Goal: Information Seeking & Learning: Check status

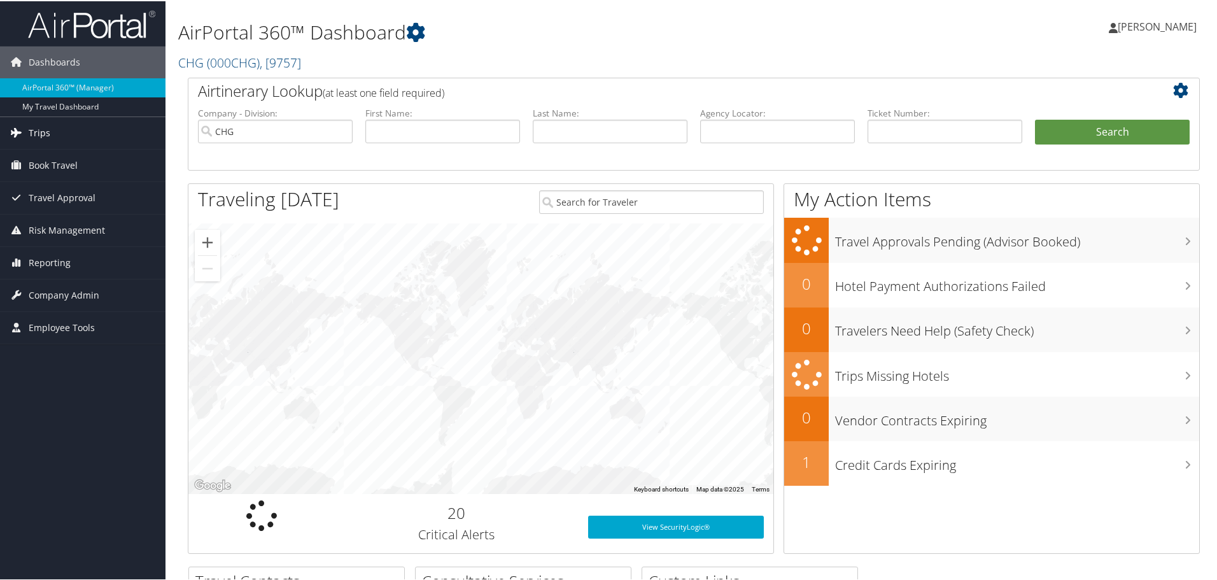
click at [46, 122] on span "Trips" at bounding box center [40, 132] width 22 height 32
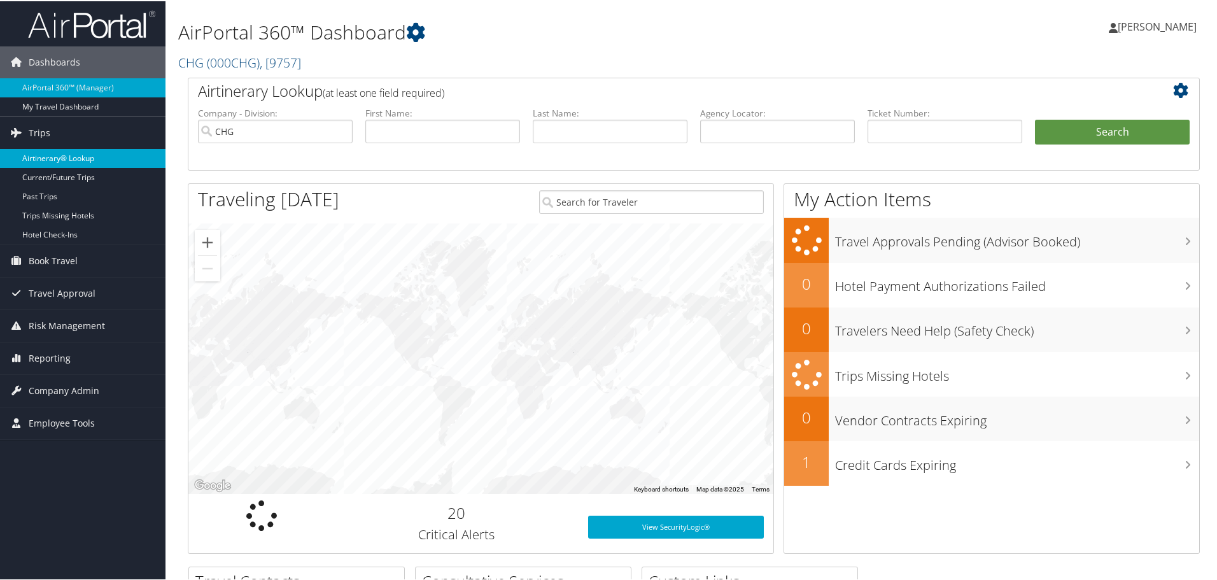
click at [62, 156] on link "Airtinerary® Lookup" at bounding box center [83, 157] width 166 height 19
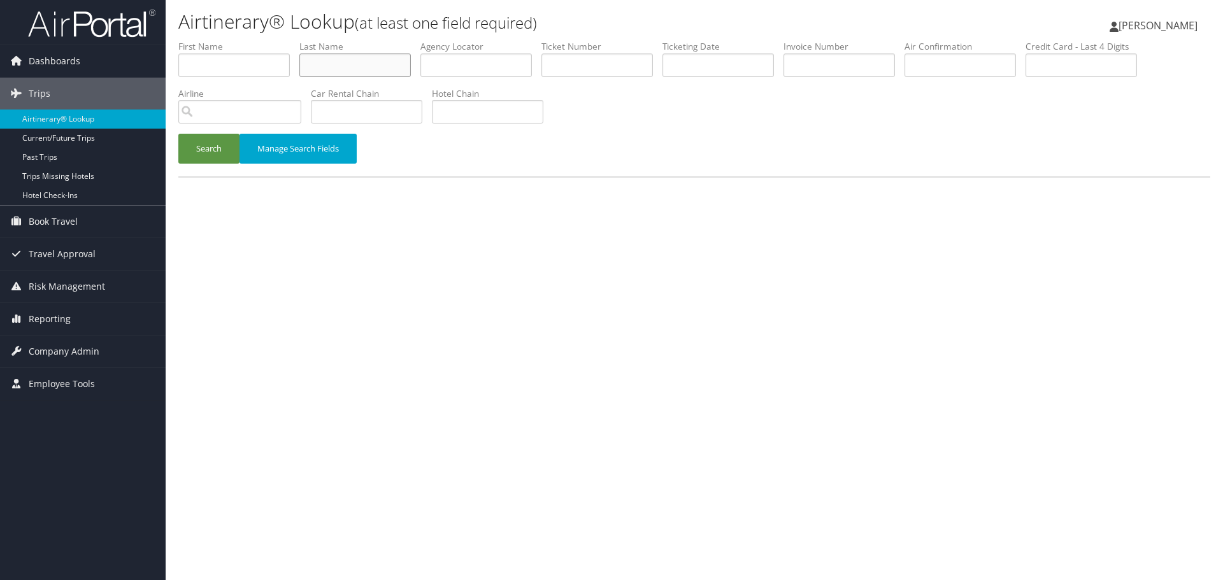
click at [341, 67] on input "text" at bounding box center [354, 65] width 111 height 24
paste input "Warman"
type input "Warman"
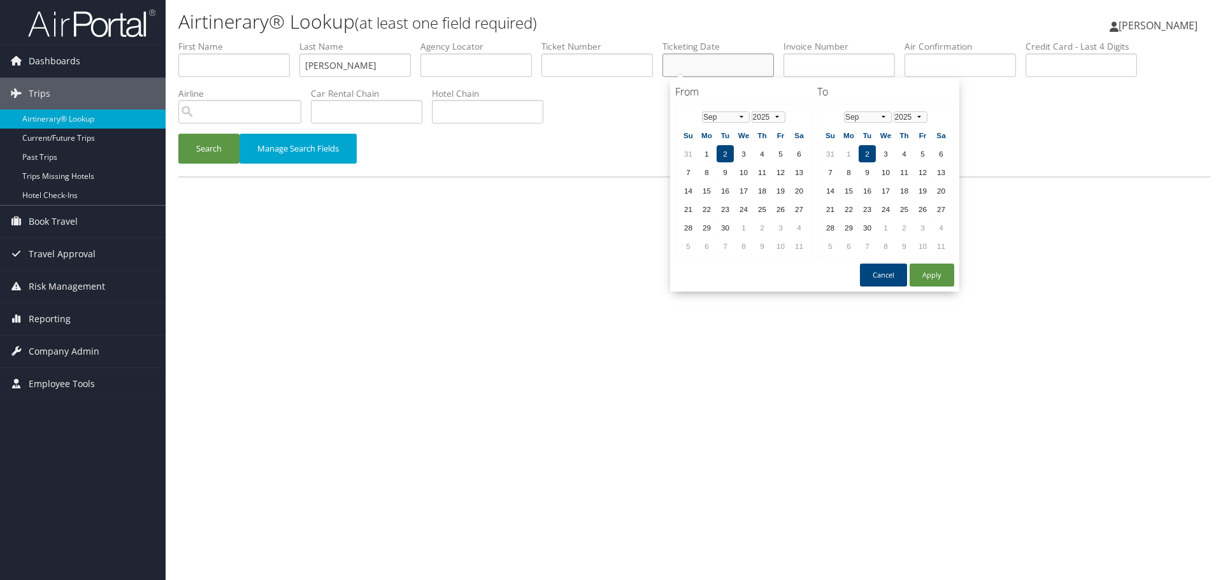
click at [700, 66] on input "text" at bounding box center [717, 65] width 111 height 24
paste input "05/22/2025"
click at [223, 150] on button "Search" at bounding box center [208, 149] width 61 height 30
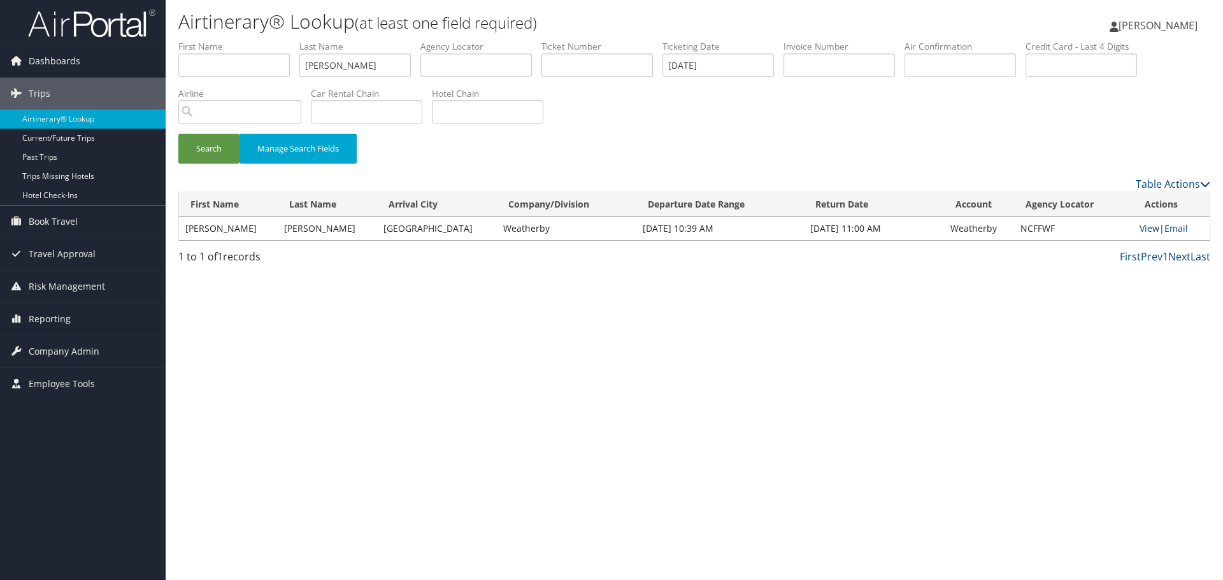
click at [1152, 227] on link "View" at bounding box center [1149, 228] width 20 height 12
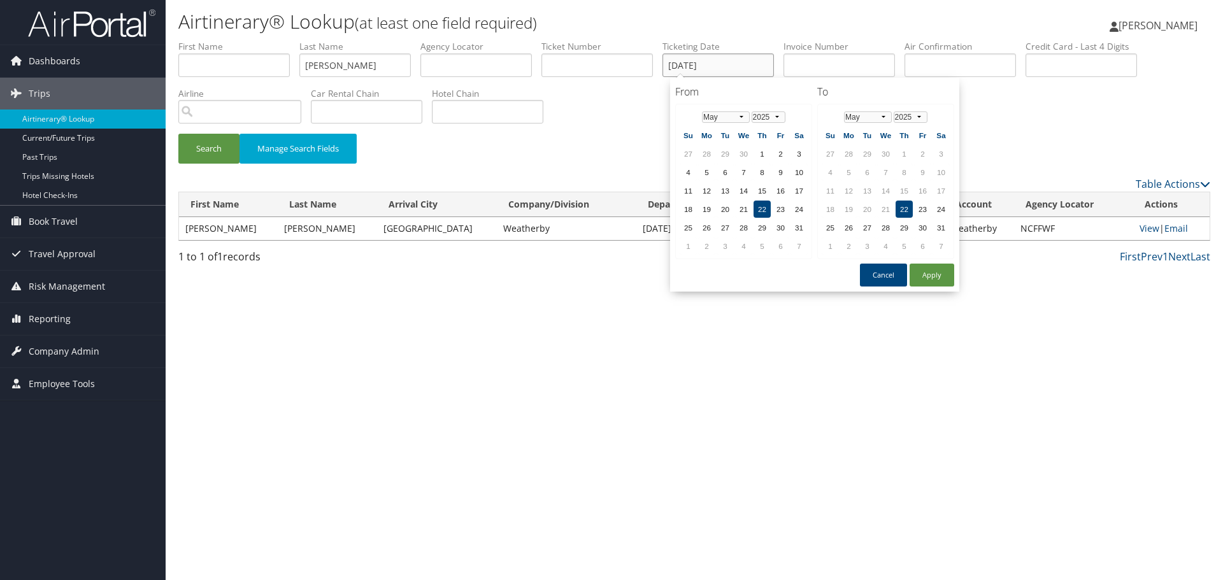
click at [763, 62] on input "05/22/2025" at bounding box center [717, 65] width 111 height 24
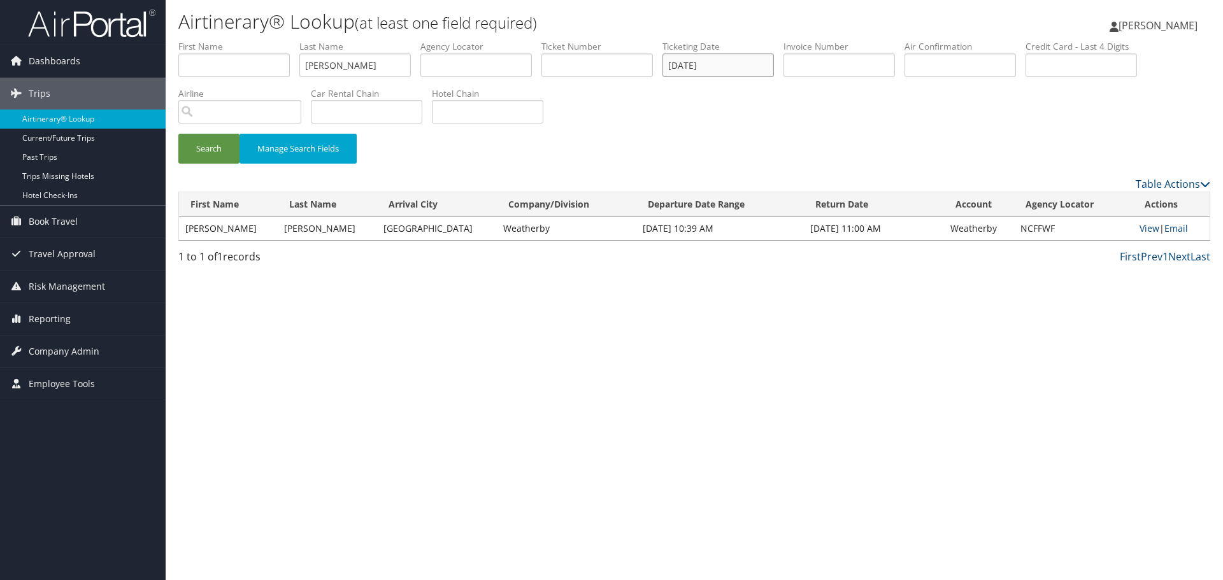
click at [763, 62] on input "05/22/2025" at bounding box center [717, 65] width 111 height 24
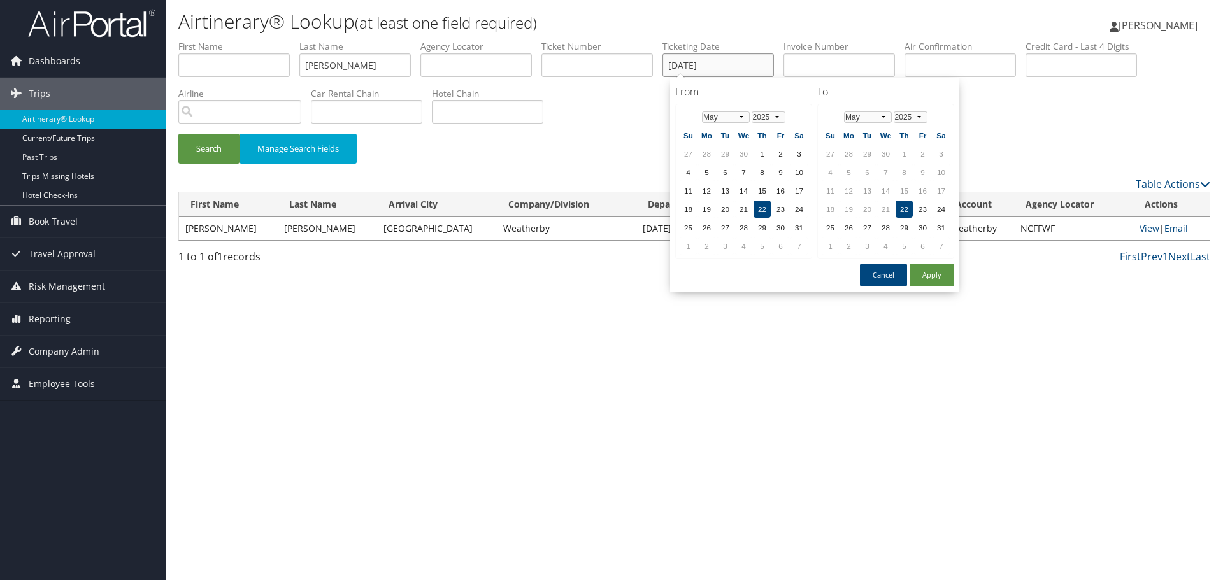
paste input "7/16"
type input "07/16/2025"
click at [196, 153] on button "Search" at bounding box center [208, 149] width 61 height 30
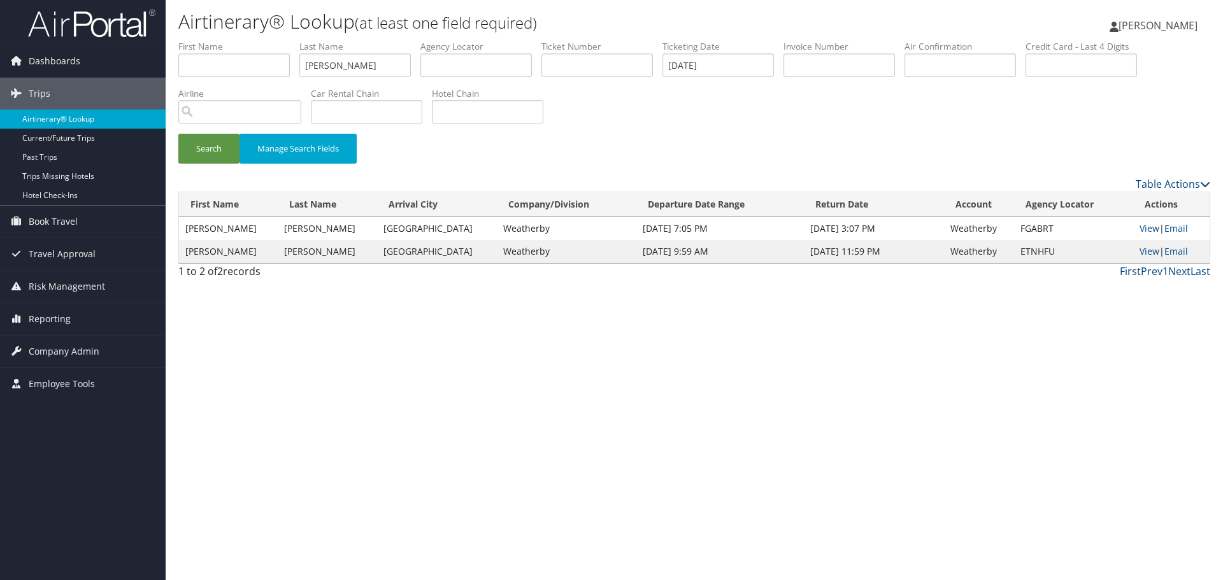
click at [94, 120] on link "Airtinerary® Lookup" at bounding box center [83, 119] width 166 height 19
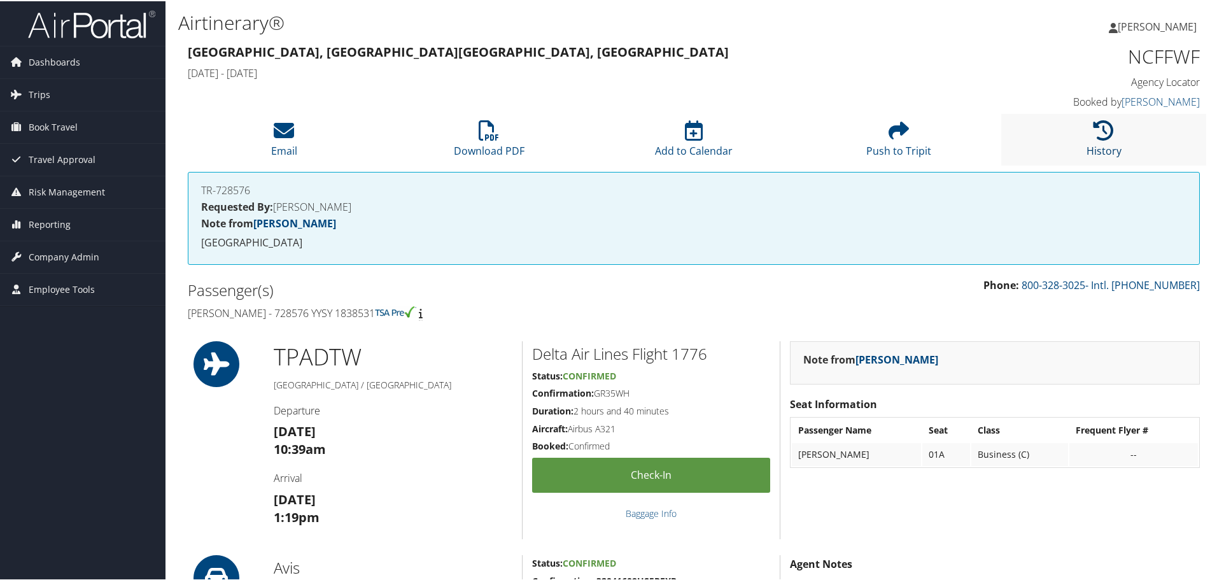
click at [1109, 139] on icon at bounding box center [1104, 129] width 20 height 20
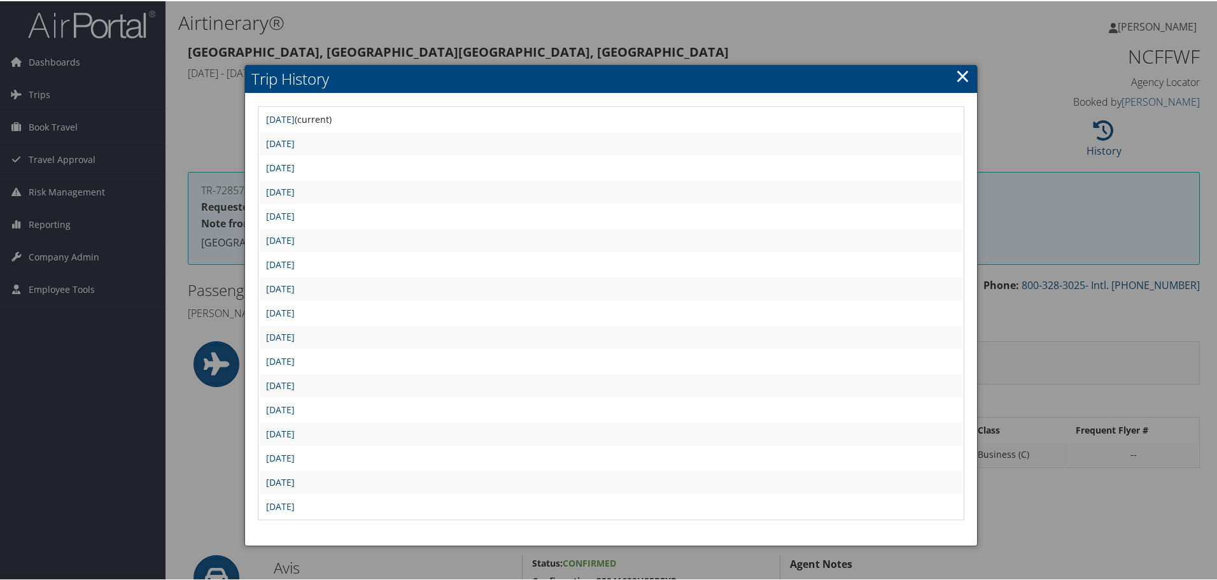
click at [295, 481] on link "Thu May 22 15:00:29 MDT 2025" at bounding box center [280, 481] width 29 height 12
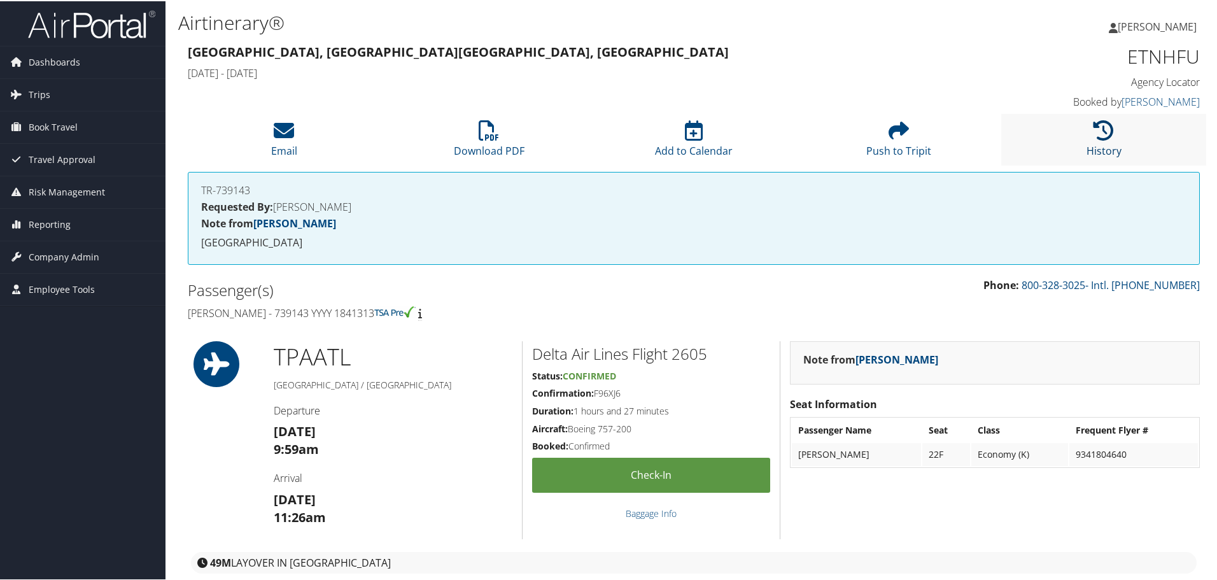
click at [1102, 143] on link "History" at bounding box center [1104, 141] width 35 height 31
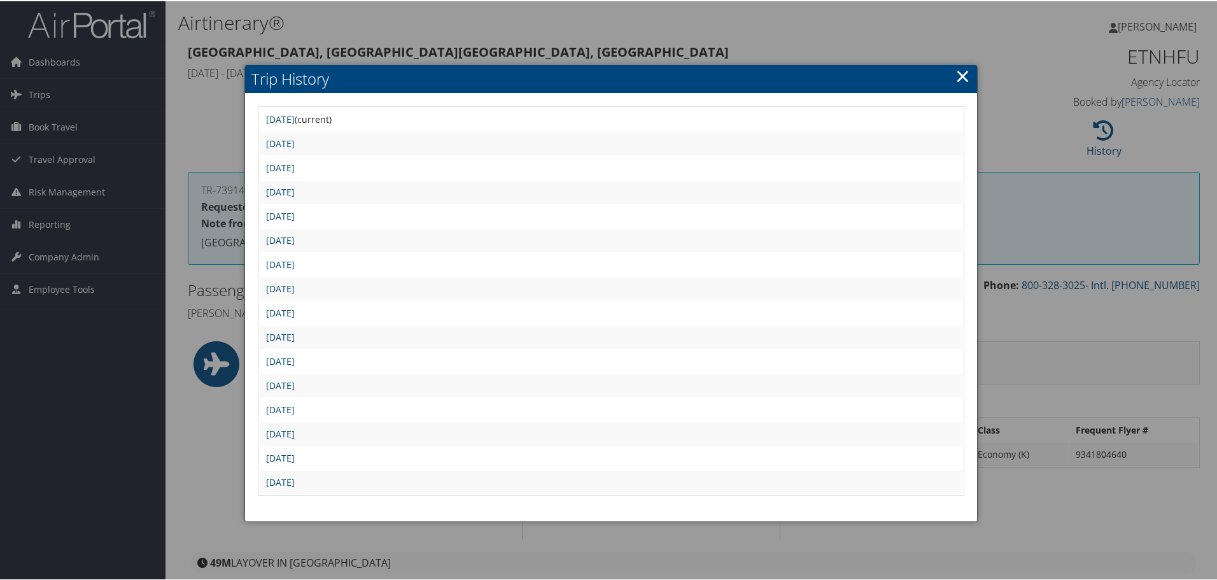
click at [295, 310] on link "[DATE]" at bounding box center [280, 312] width 29 height 12
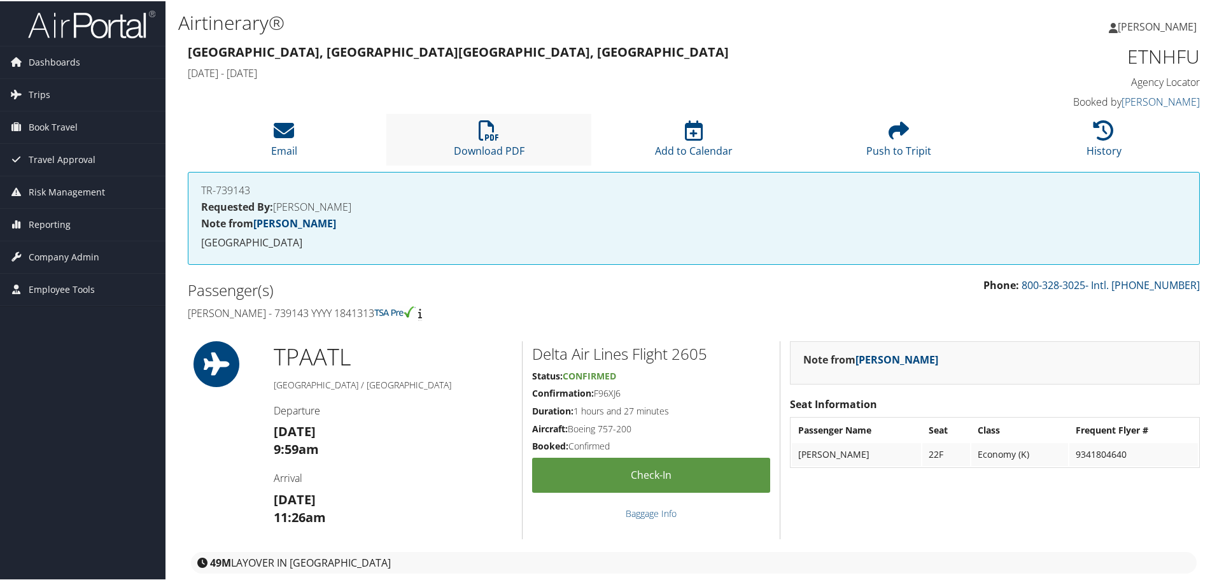
click at [479, 141] on li "Download PDF" at bounding box center [488, 139] width 205 height 52
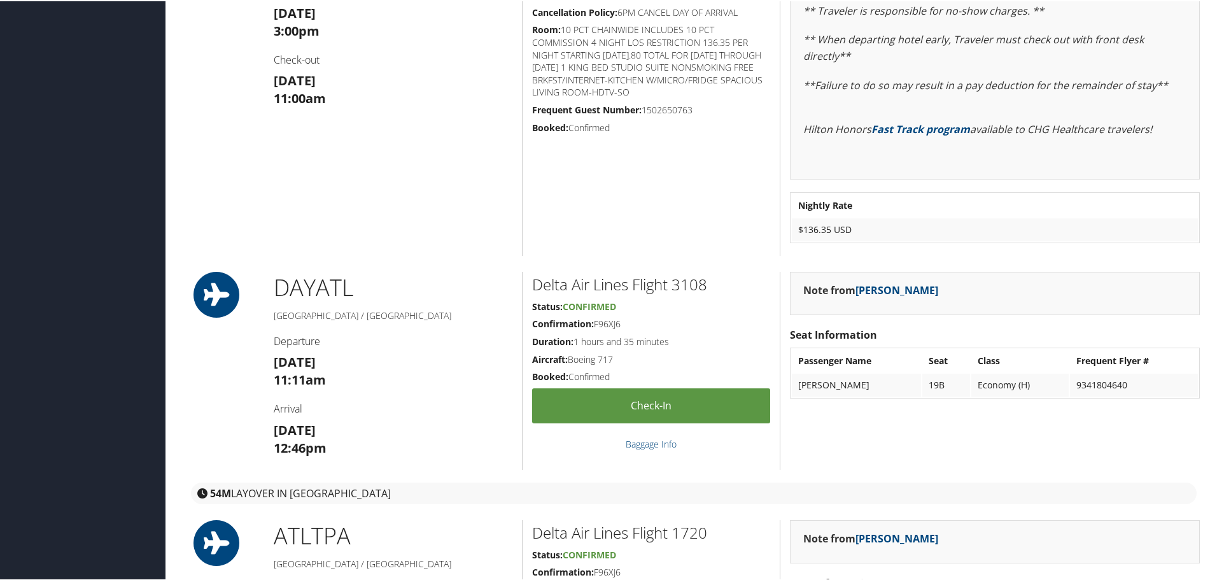
scroll to position [1655, 0]
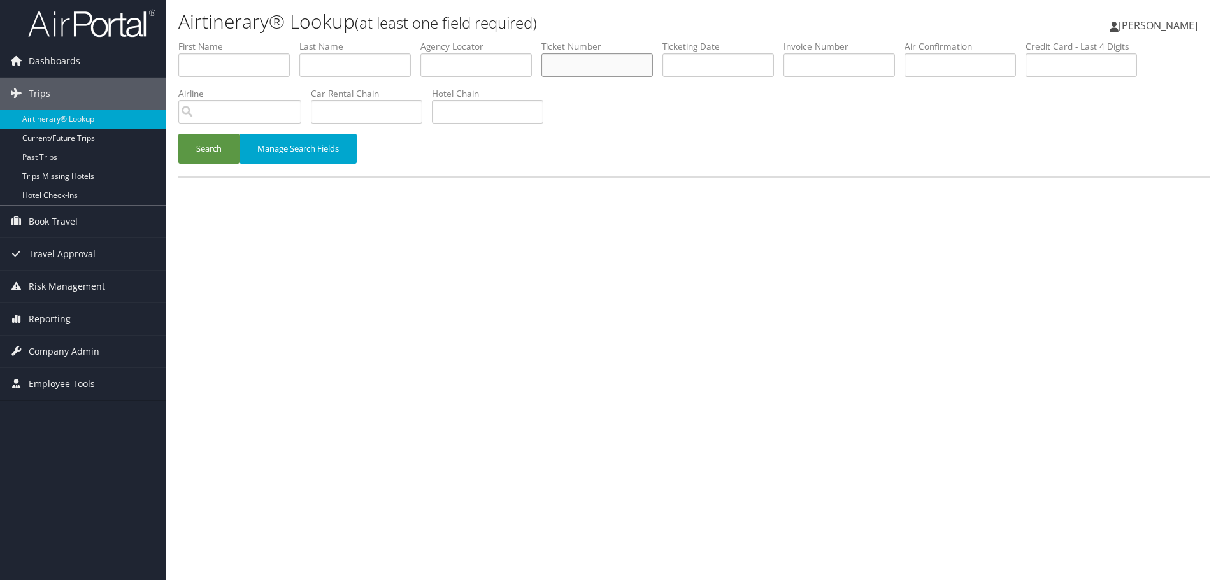
click at [600, 57] on input "text" at bounding box center [596, 65] width 111 height 24
paste input "67262072579"
click at [211, 152] on button "Search" at bounding box center [208, 149] width 61 height 30
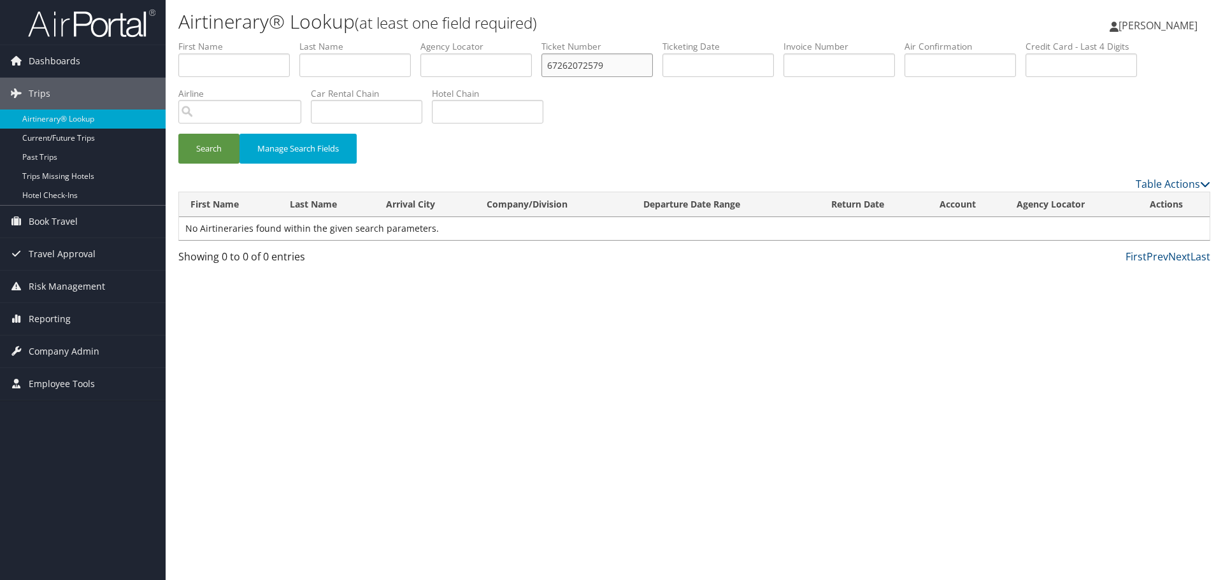
click at [620, 58] on input "67262072579" at bounding box center [596, 65] width 111 height 24
click at [227, 151] on button "Search" at bounding box center [208, 149] width 61 height 30
click at [616, 67] on input "6726207257" at bounding box center [596, 65] width 111 height 24
paste input "9"
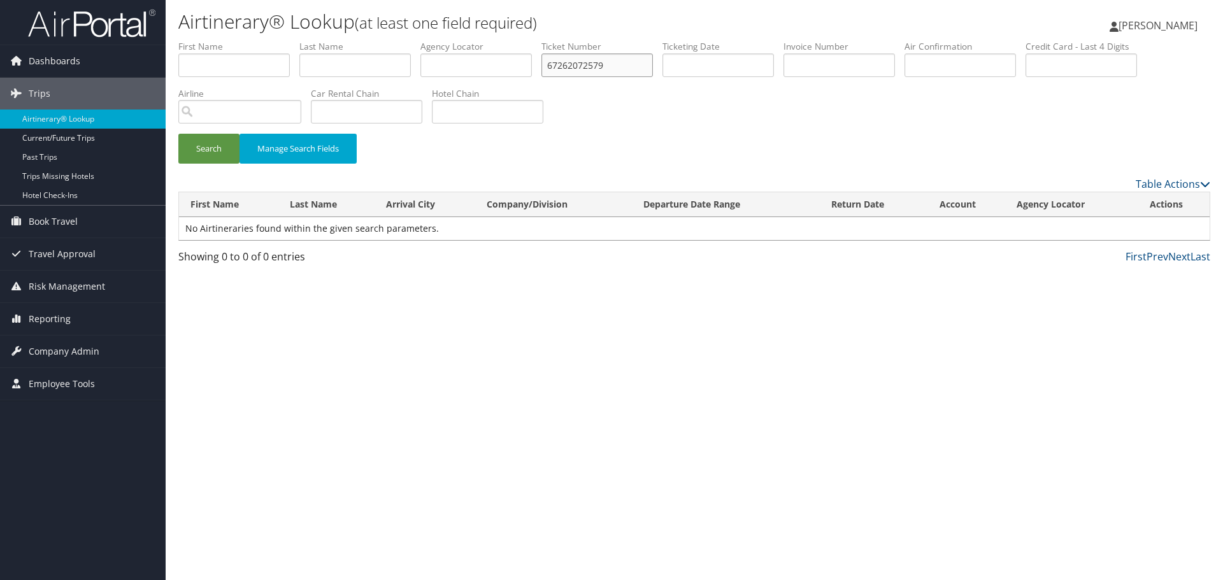
click at [555, 64] on input "67262072579" at bounding box center [596, 65] width 111 height 24
type input "0067262072579"
click at [230, 143] on button "Search" at bounding box center [208, 149] width 61 height 30
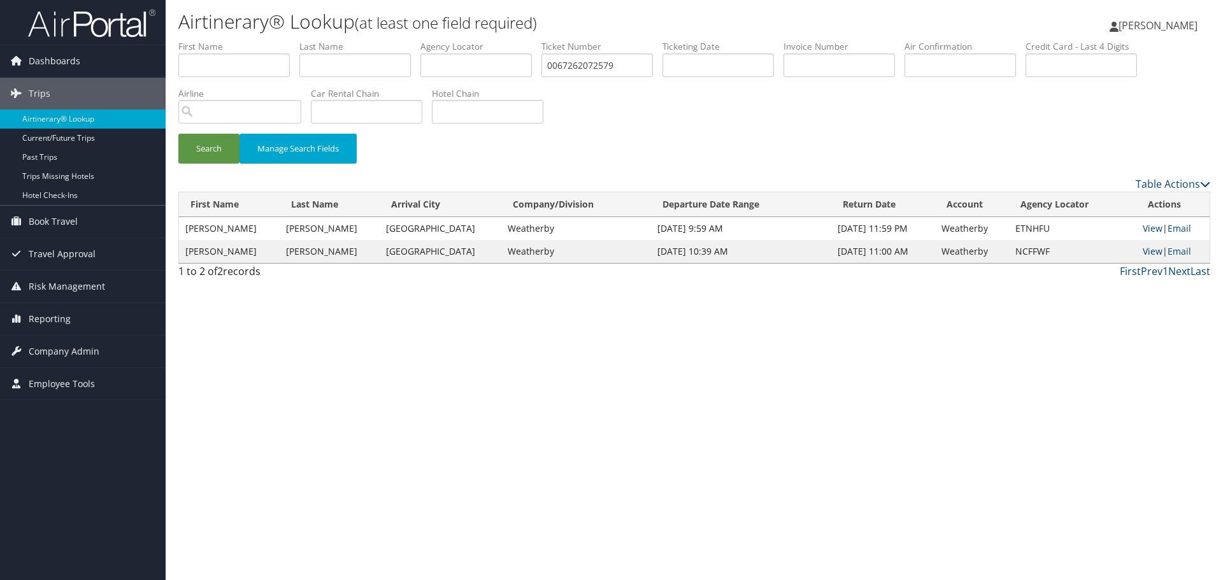
click at [1145, 251] on link "View" at bounding box center [1152, 251] width 20 height 12
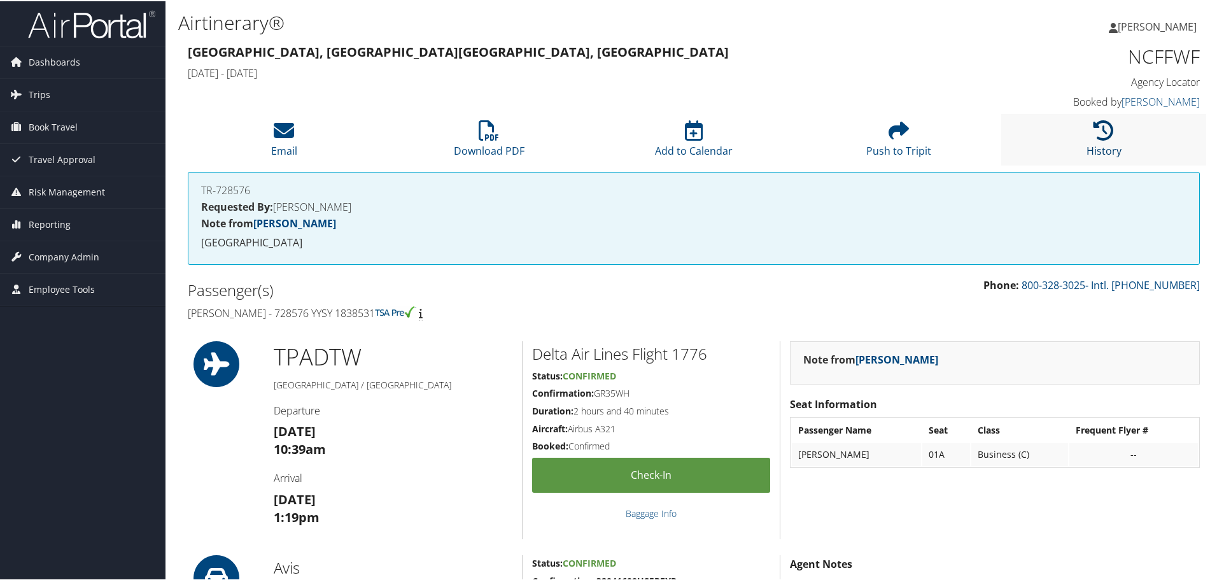
click at [1097, 131] on icon at bounding box center [1104, 129] width 20 height 20
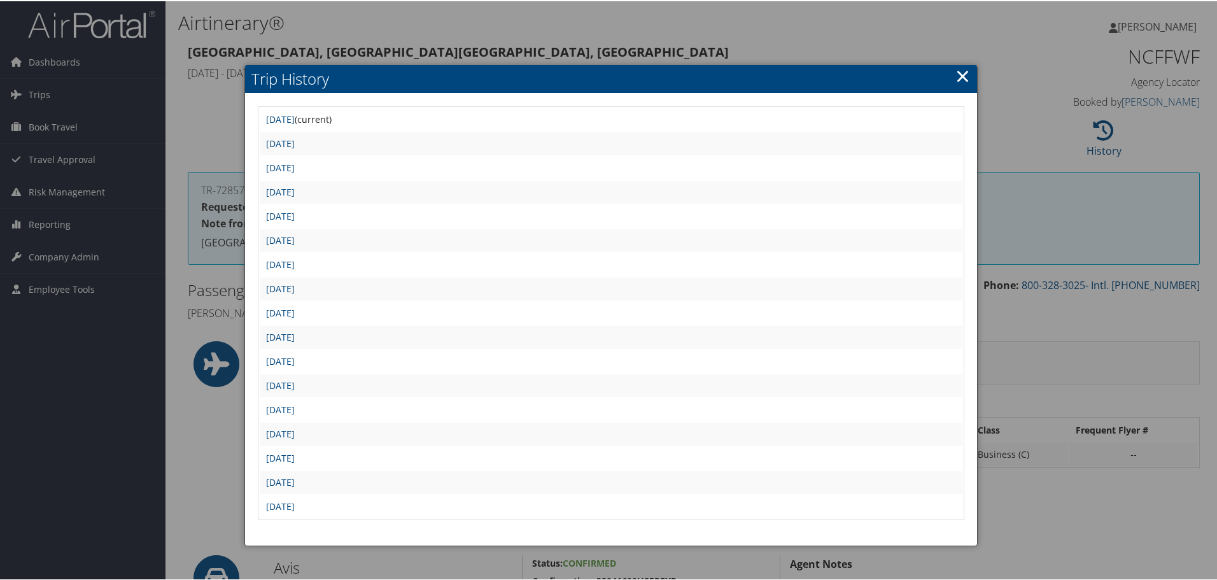
click at [960, 78] on link "×" at bounding box center [963, 74] width 15 height 25
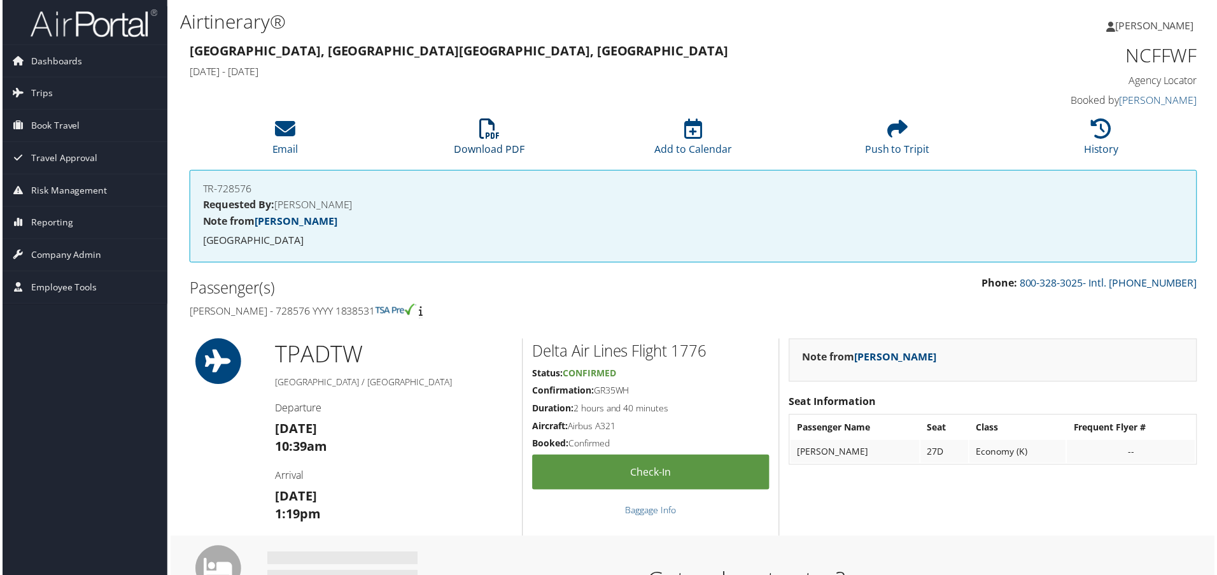
drag, startPoint x: 492, startPoint y: 143, endPoint x: 499, endPoint y: 168, distance: 26.4
click at [492, 142] on li "Download PDF" at bounding box center [488, 139] width 205 height 52
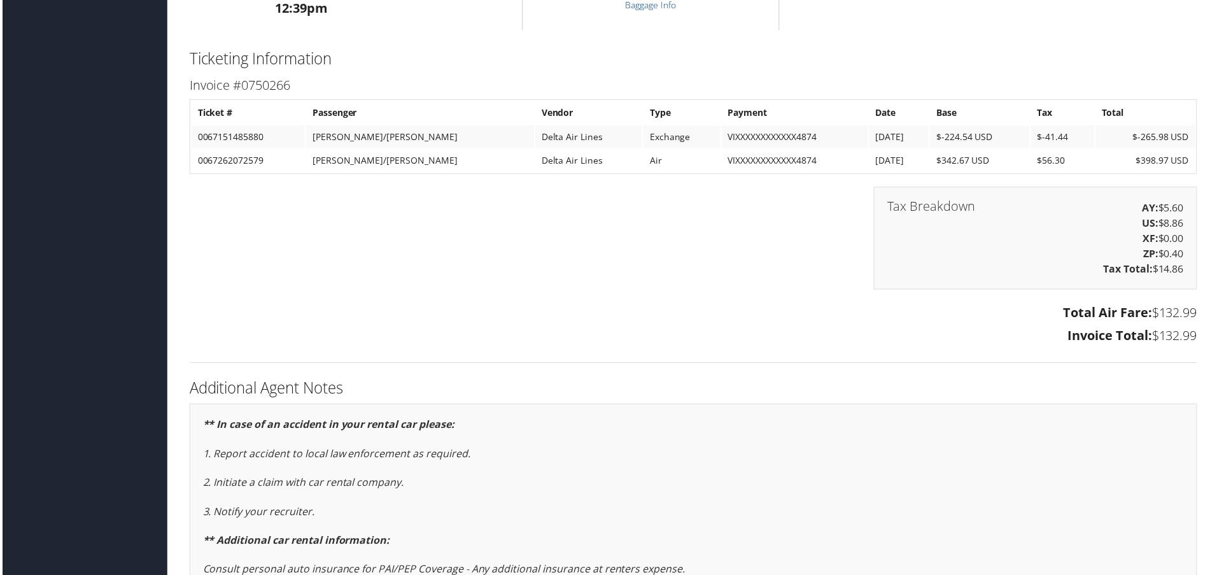
scroll to position [1019, 0]
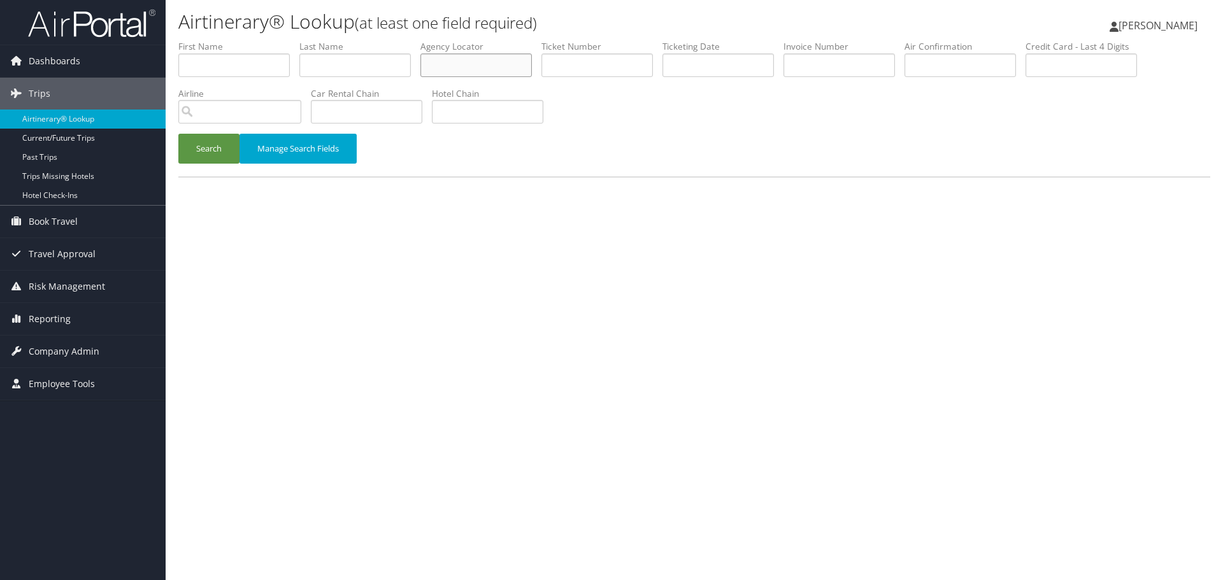
paste input "ETNHFU"
type input "ETNHFU"
click at [206, 151] on button "Search" at bounding box center [208, 149] width 61 height 30
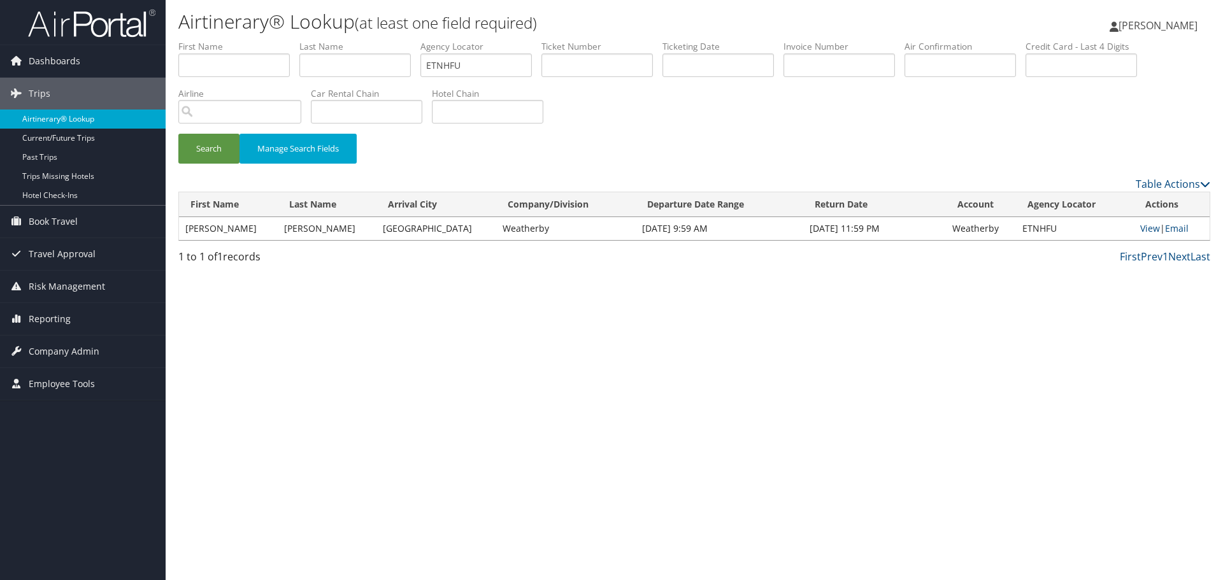
click at [83, 117] on link "Airtinerary® Lookup" at bounding box center [83, 119] width 166 height 19
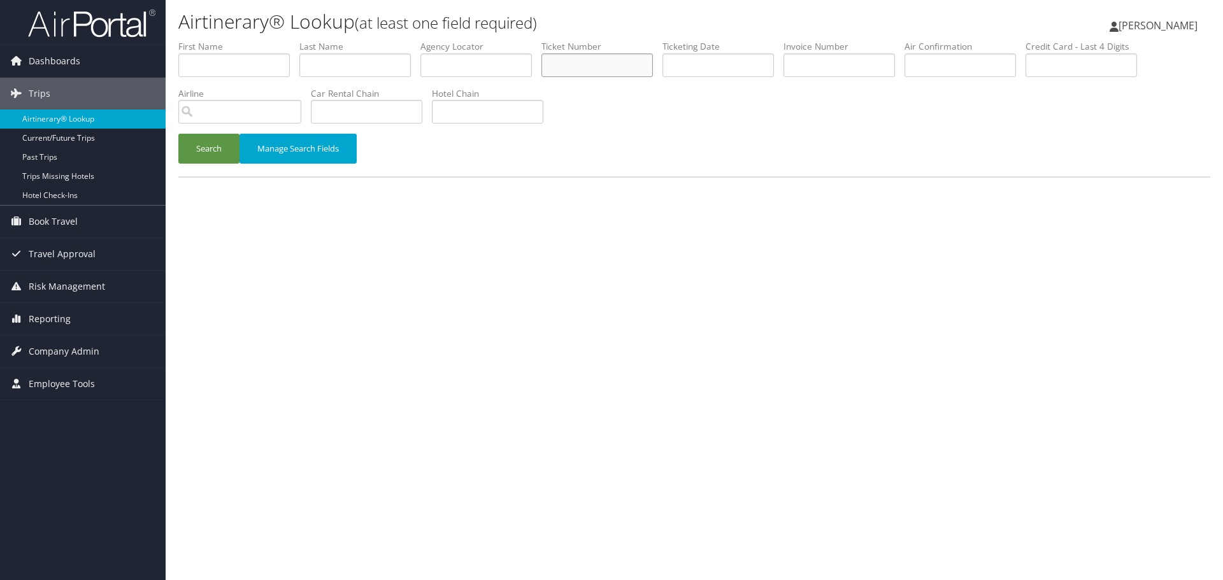
click at [636, 68] on input "text" at bounding box center [596, 65] width 111 height 24
paste input "0067262072579"
type input "0067262072579"
click at [216, 153] on button "Search" at bounding box center [208, 149] width 61 height 30
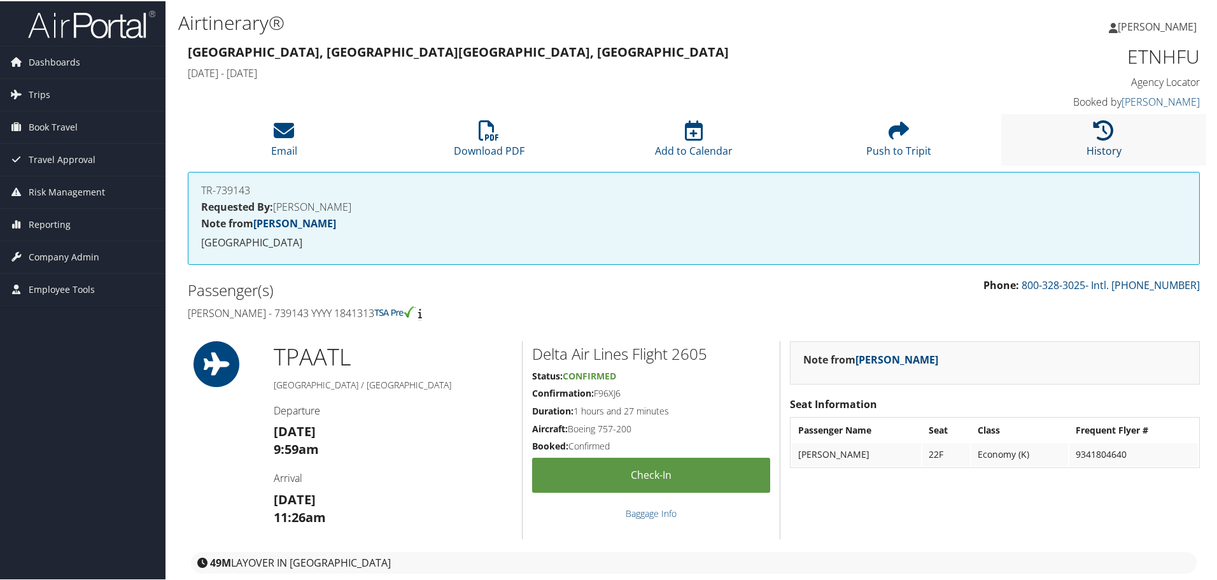
click at [1094, 137] on icon at bounding box center [1104, 129] width 20 height 20
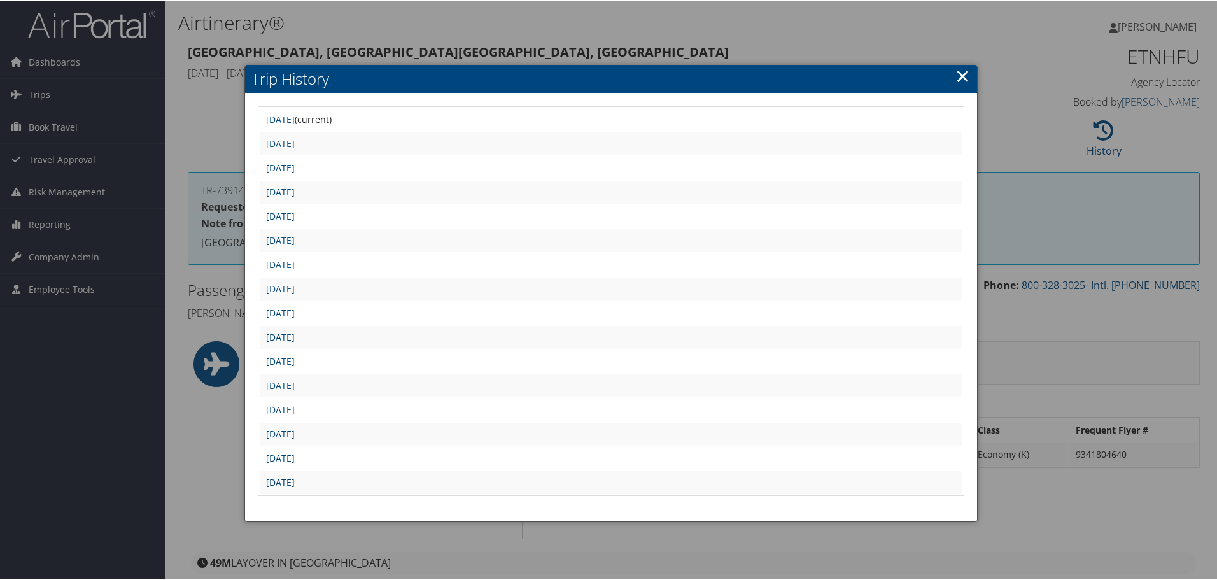
click at [295, 479] on link "Wed Jul 16 13:31:54 MDT 2025" at bounding box center [280, 481] width 29 height 12
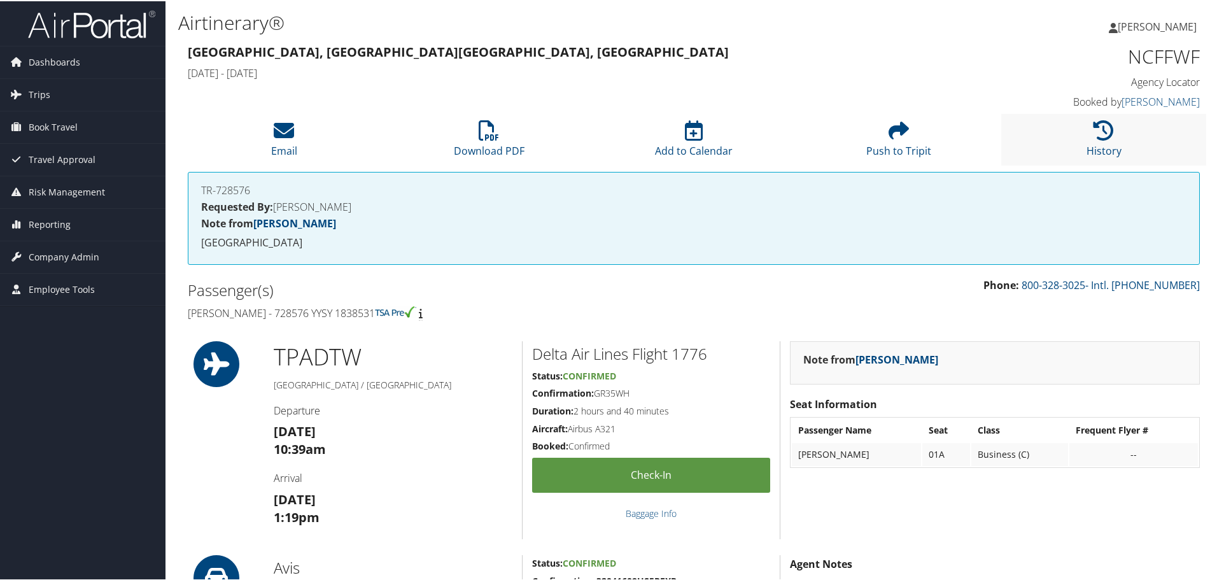
click at [1084, 115] on li "History" at bounding box center [1104, 139] width 205 height 52
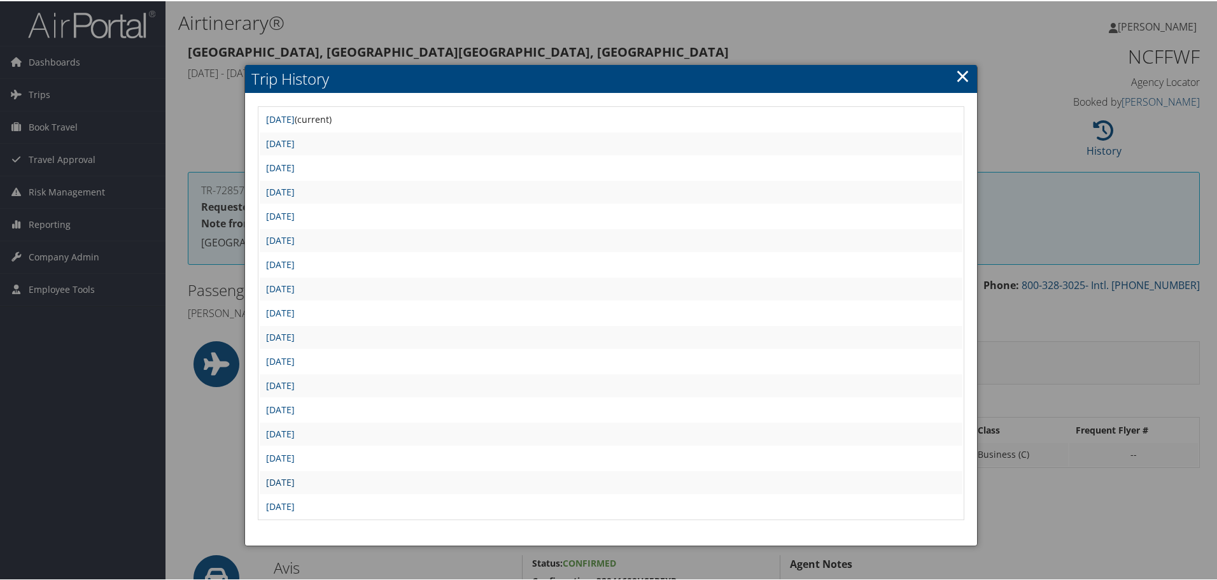
click at [295, 483] on link "[DATE]" at bounding box center [280, 481] width 29 height 12
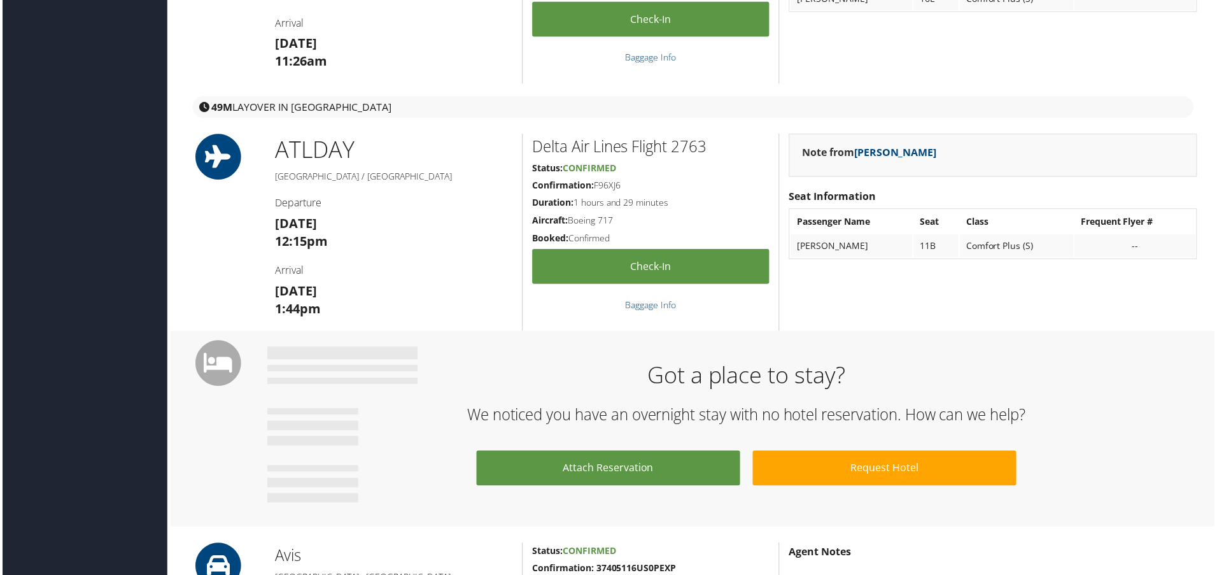
scroll to position [56, 0]
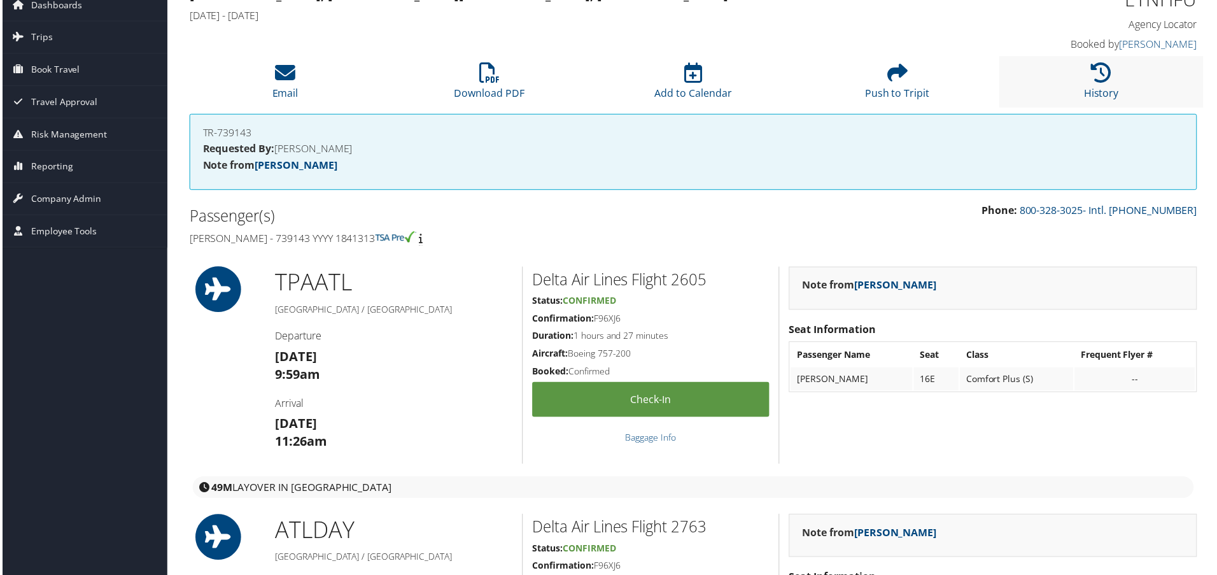
click at [1090, 84] on li "History" at bounding box center [1104, 83] width 205 height 52
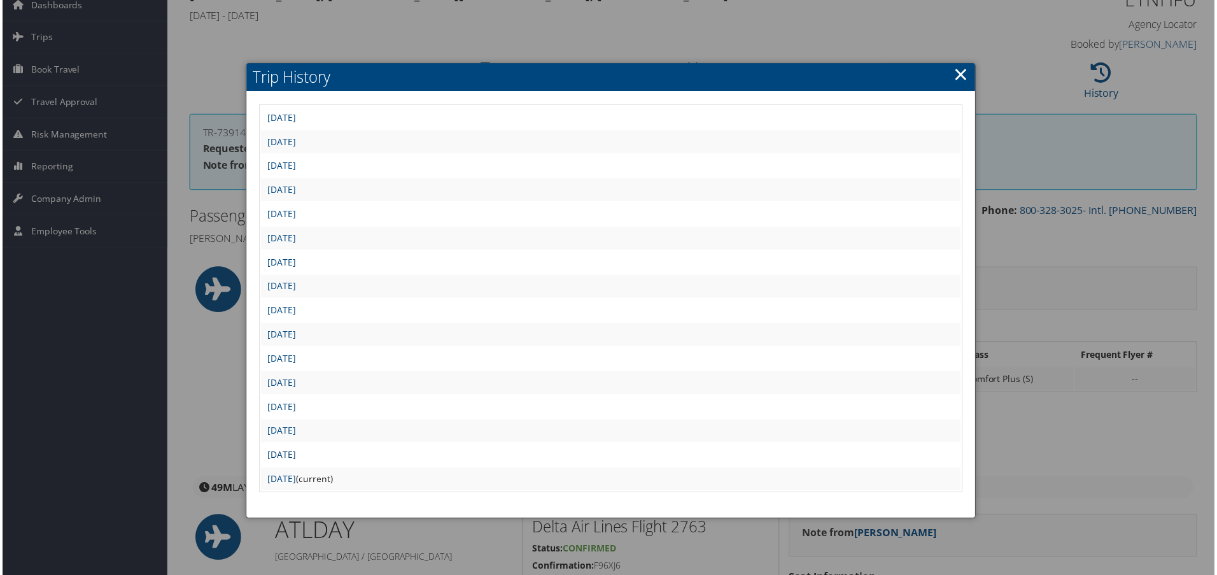
click at [295, 457] on link "[DATE]" at bounding box center [280, 457] width 29 height 12
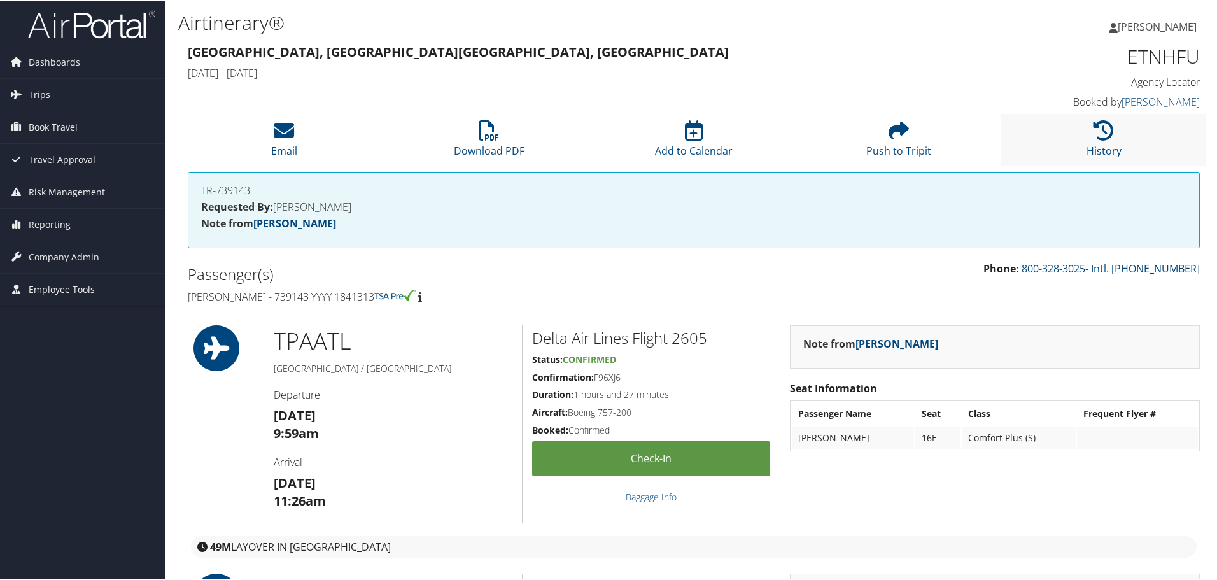
click at [1068, 139] on li "History" at bounding box center [1104, 139] width 205 height 52
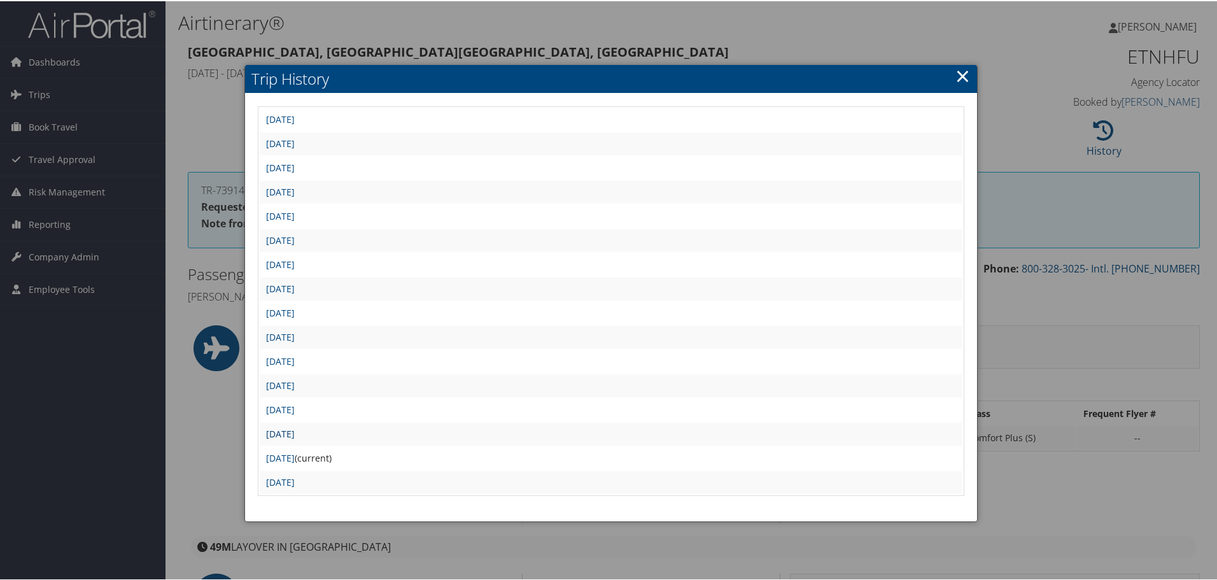
click at [295, 433] on link "[DATE]" at bounding box center [280, 433] width 29 height 12
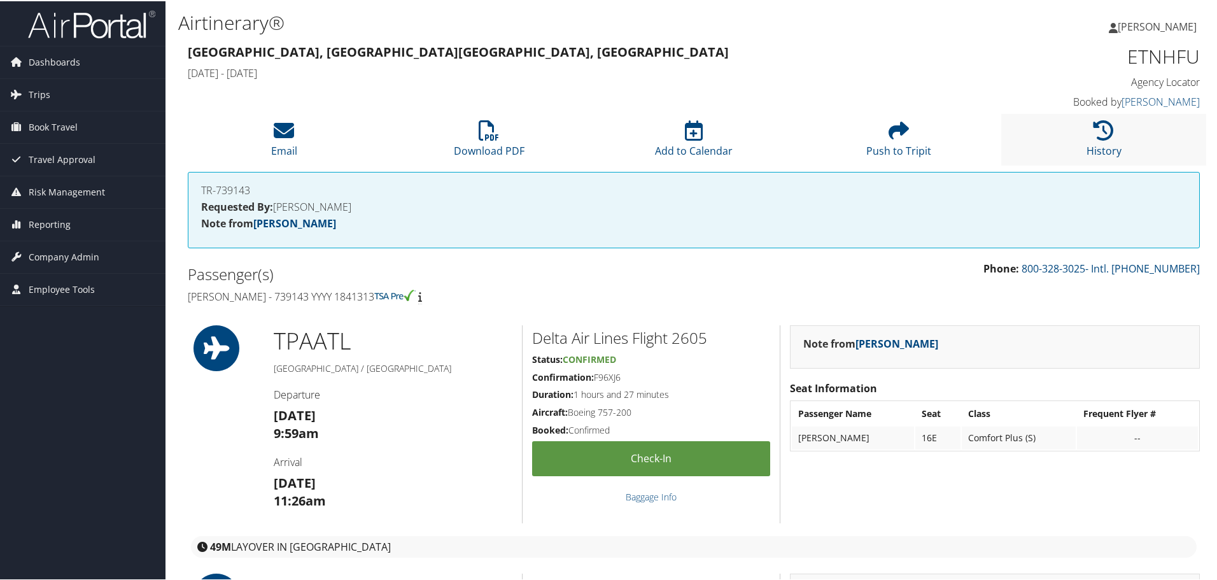
click at [1094, 142] on li "History" at bounding box center [1104, 139] width 205 height 52
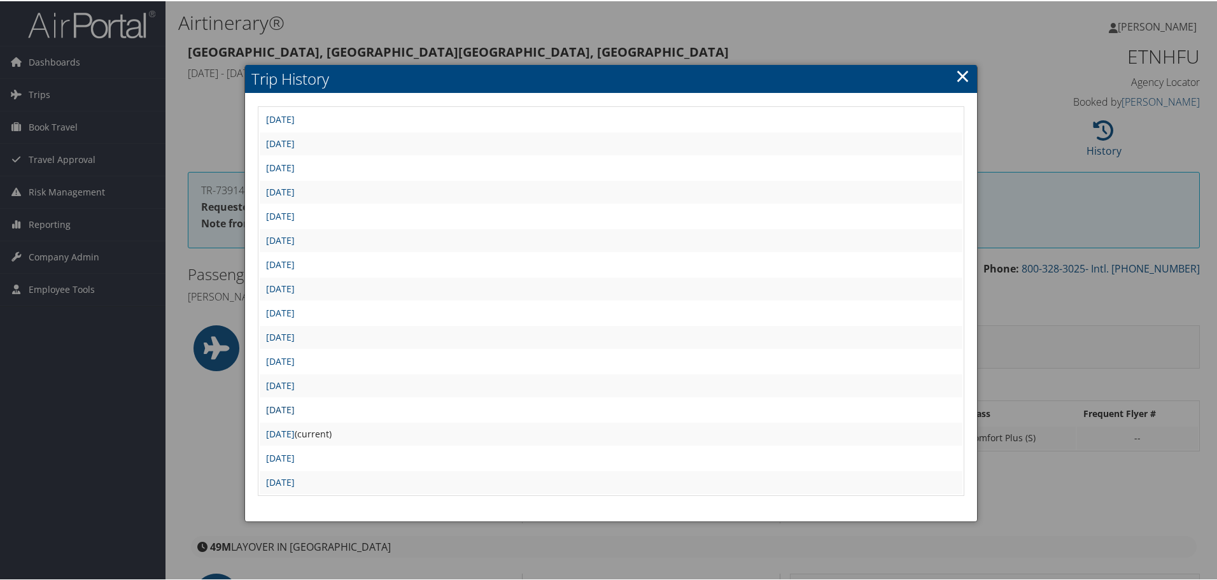
click at [295, 409] on link "[DATE]" at bounding box center [280, 408] width 29 height 12
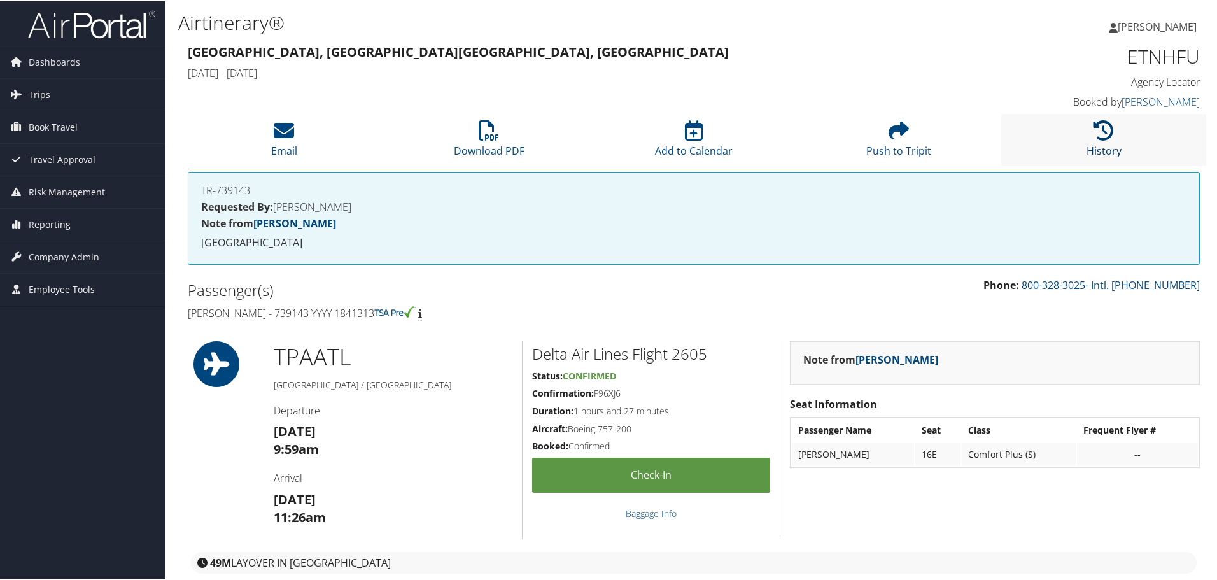
click at [1087, 154] on link "History" at bounding box center [1104, 141] width 35 height 31
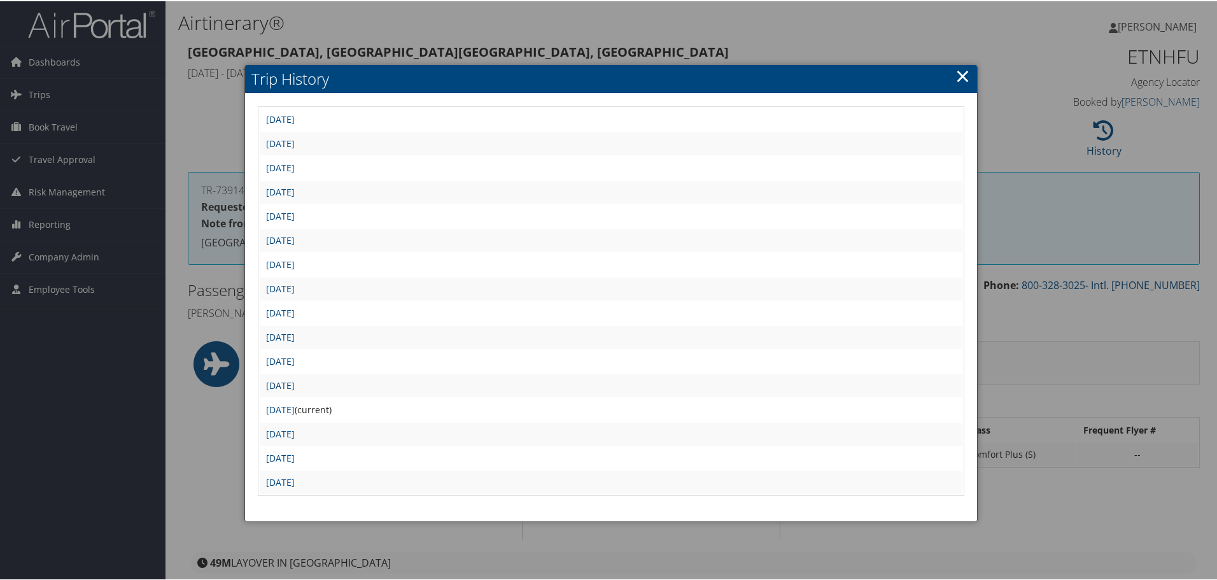
click at [295, 385] on link "Wed Jul 16 14:00:10 MDT 2025" at bounding box center [280, 384] width 29 height 12
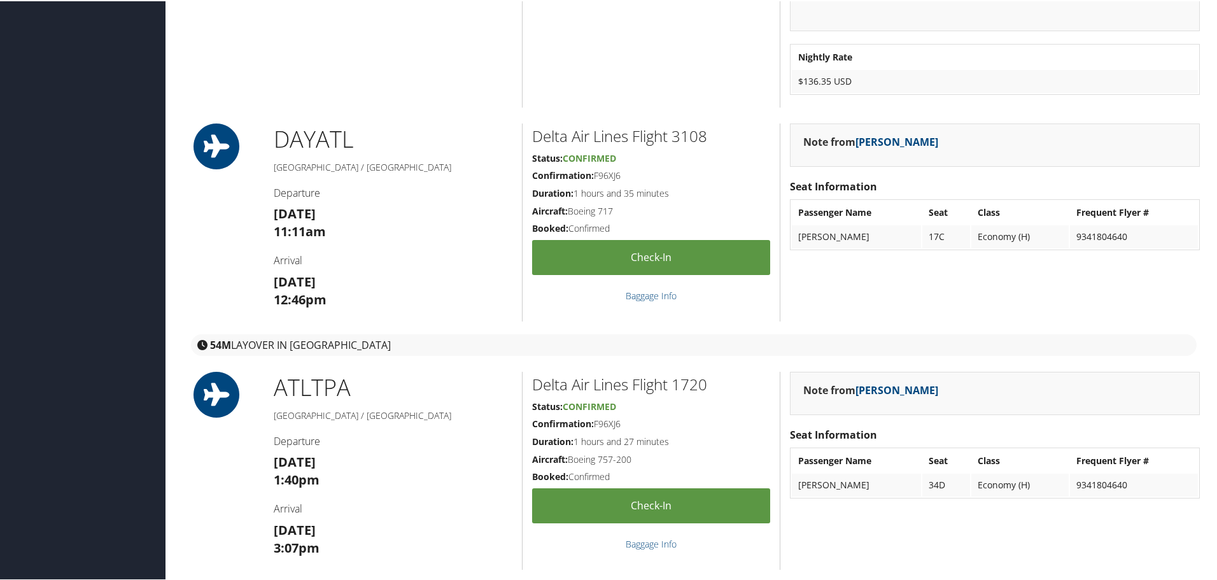
scroll to position [1783, 0]
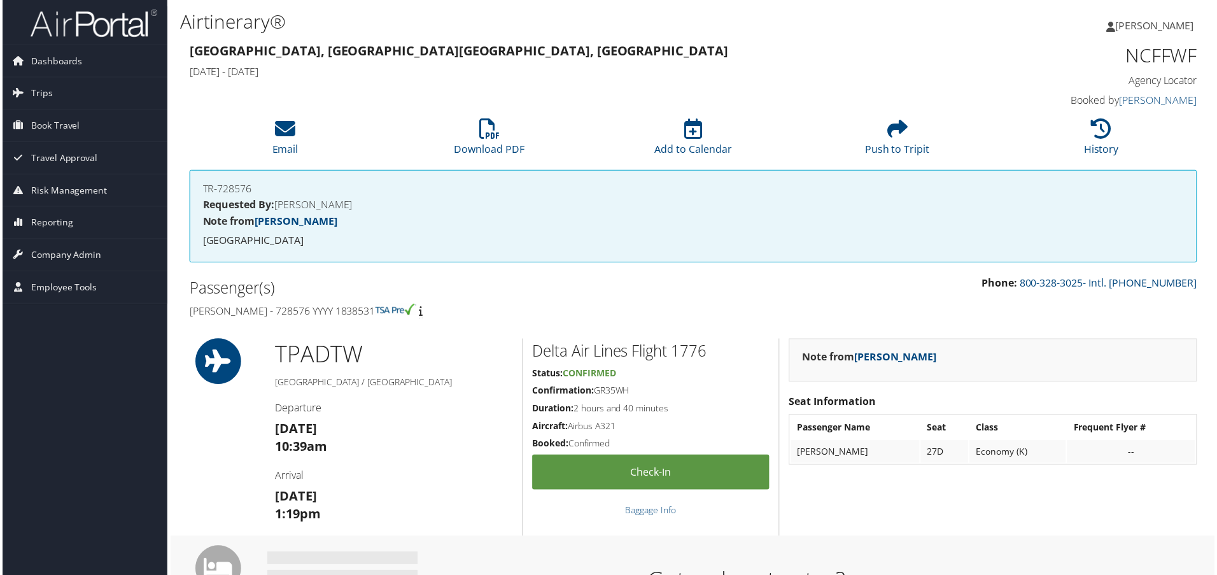
click at [285, 313] on h4 "[PERSON_NAME] - 728576 YYYY 1838531" at bounding box center [436, 312] width 497 height 14
click at [285, 312] on h4 "[PERSON_NAME] - 728576 YYYY 1838531" at bounding box center [436, 312] width 497 height 14
copy h4 "728576"
